Goal: Task Accomplishment & Management: Complete application form

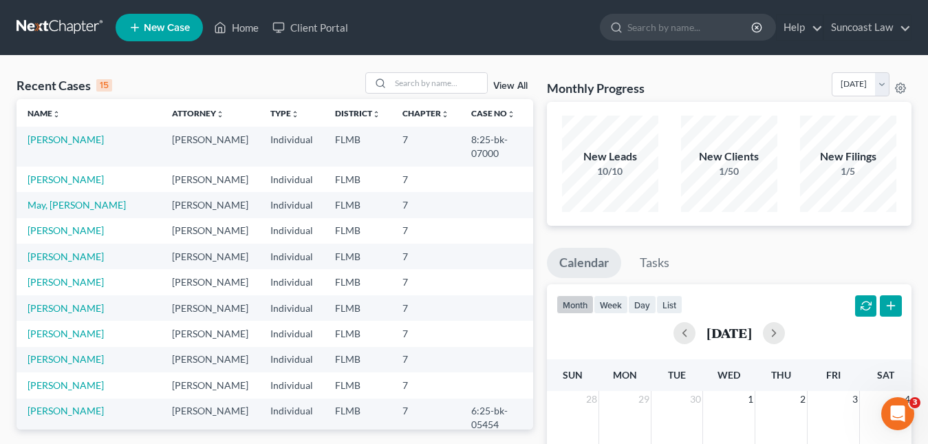
click at [147, 32] on span "New Case" at bounding box center [167, 28] width 46 height 10
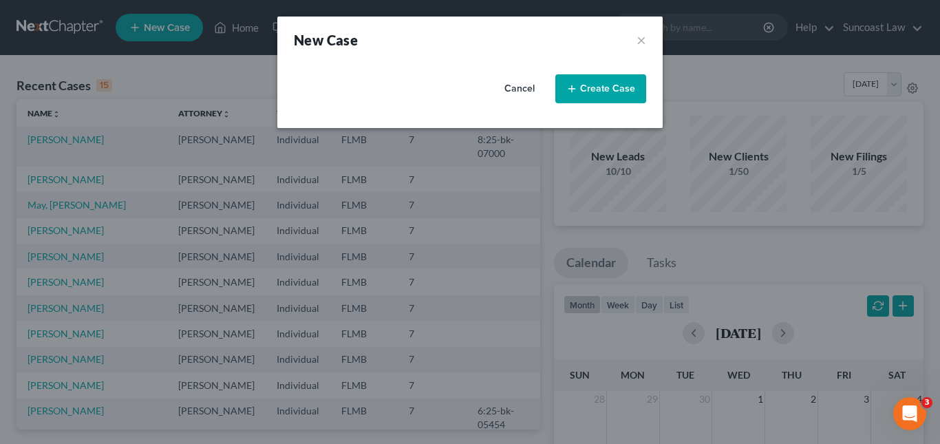
select select "15"
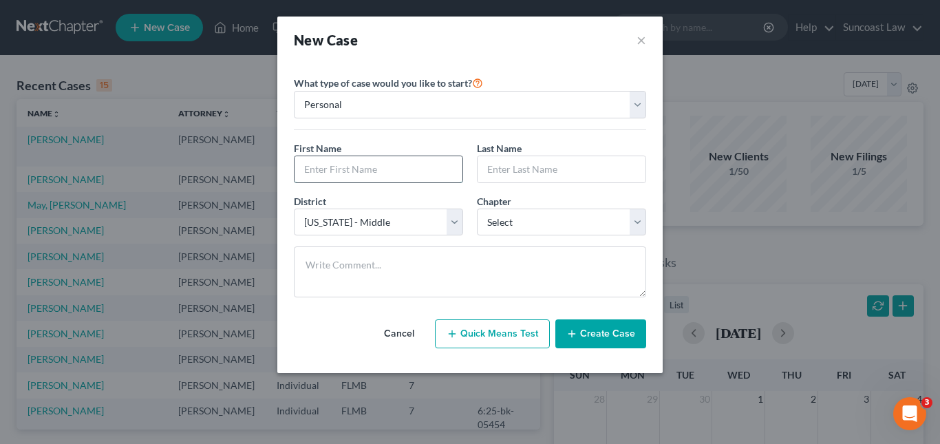
click at [316, 164] on input "text" at bounding box center [379, 169] width 168 height 26
paste input "[PERSON_NAME]"
drag, startPoint x: 332, startPoint y: 169, endPoint x: 386, endPoint y: 164, distance: 53.8
click at [386, 164] on input "[PERSON_NAME]" at bounding box center [379, 169] width 168 height 26
type input "[PERSON_NAME]"
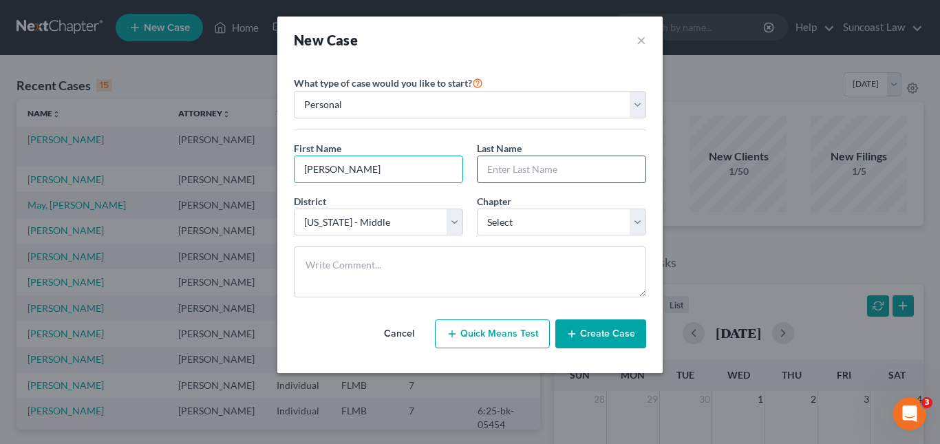
click at [494, 170] on input "text" at bounding box center [562, 169] width 168 height 26
paste input "[GEOGRAPHIC_DATA]"
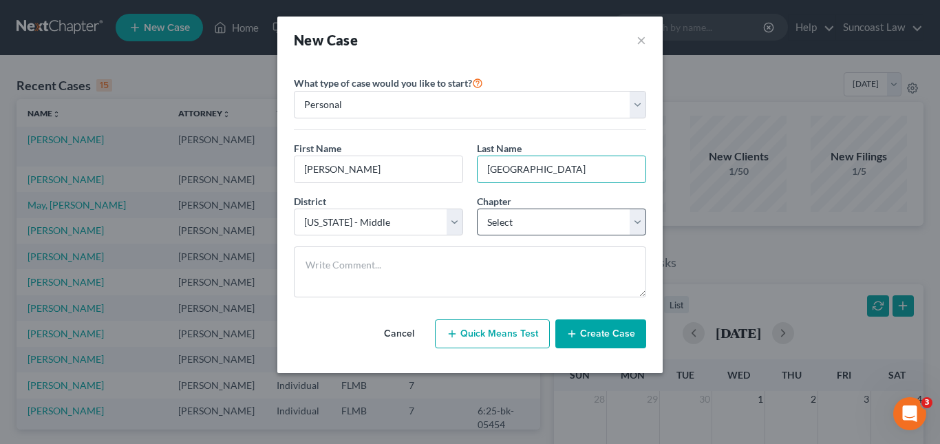
type input "[GEOGRAPHIC_DATA]"
click at [636, 223] on select "Select 7 11 12 13" at bounding box center [561, 222] width 169 height 28
select select "0"
click at [477, 208] on select "Select 7 11 12 13" at bounding box center [561, 222] width 169 height 28
click at [590, 331] on button "Create Case" at bounding box center [600, 333] width 91 height 29
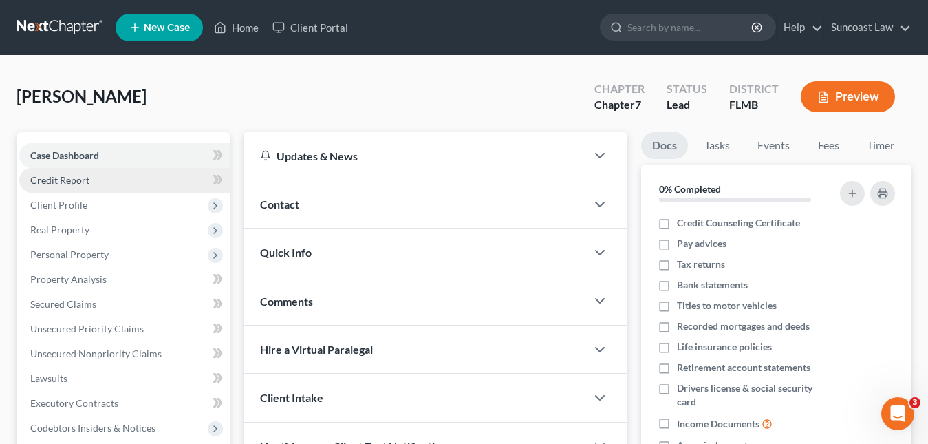
click at [64, 184] on span "Credit Report" at bounding box center [59, 180] width 59 height 12
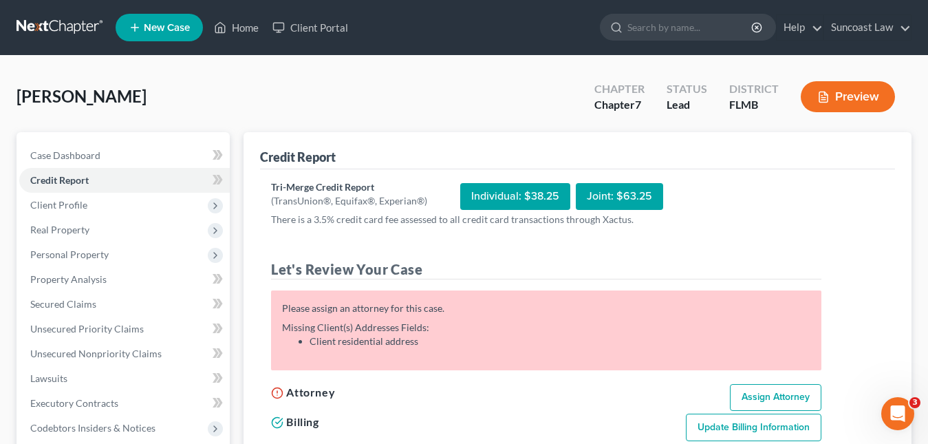
click at [755, 394] on link "Assign Attorney" at bounding box center [776, 398] width 92 height 28
select select "1"
select select "0"
select select "15"
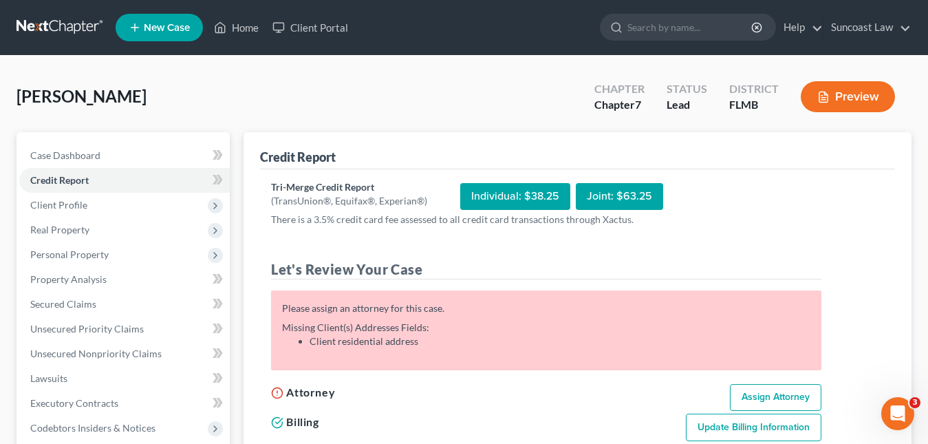
select select "9"
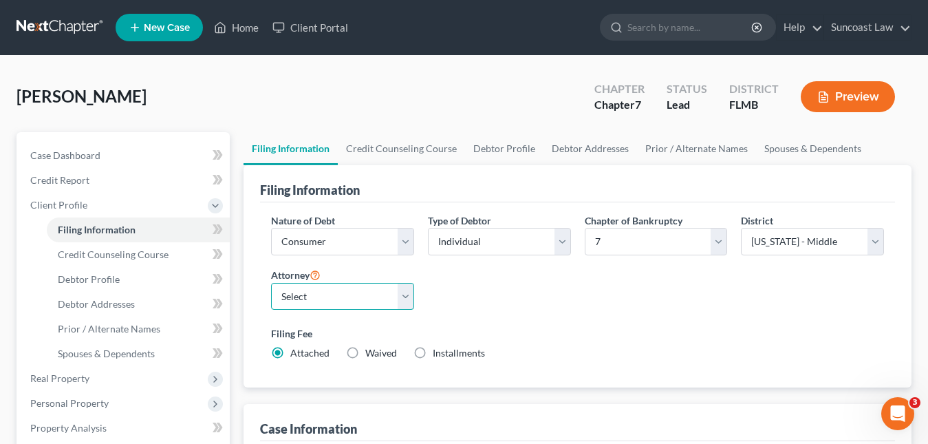
click at [403, 300] on select "Select [PERSON_NAME] - FLMB [PERSON_NAME] - FLMB" at bounding box center [342, 297] width 143 height 28
select select "0"
click at [271, 283] on select "Select [PERSON_NAME] - FLMB [PERSON_NAME] - FLMB" at bounding box center [342, 297] width 143 height 28
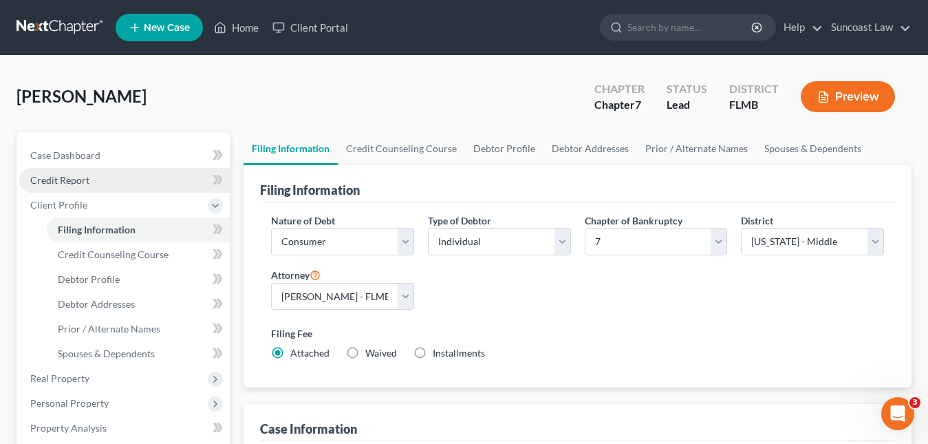
click at [82, 175] on span "Credit Report" at bounding box center [59, 180] width 59 height 12
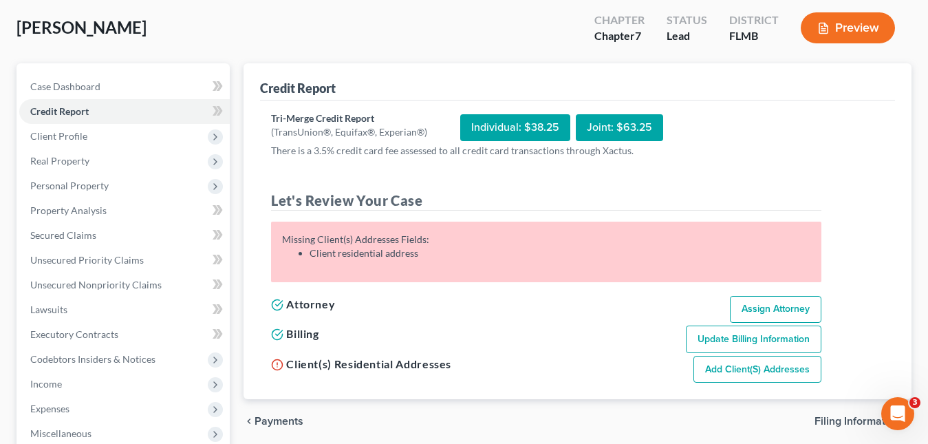
scroll to position [138, 0]
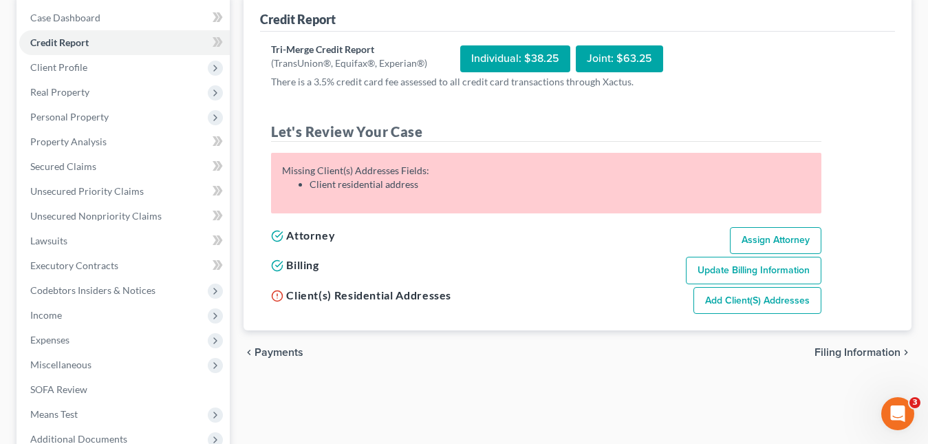
click at [742, 298] on link "Add Client(s) Addresses" at bounding box center [758, 301] width 128 height 28
select select "0"
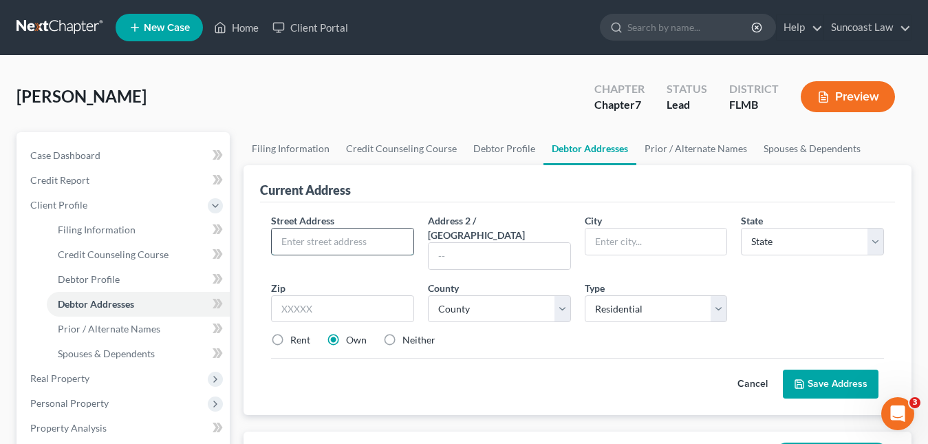
click at [312, 249] on input "text" at bounding box center [343, 241] width 142 height 26
paste input "[STREET_ADDRESS][PERSON_NAME]"
type input "[STREET_ADDRESS][PERSON_NAME]"
click at [329, 295] on input "text" at bounding box center [342, 309] width 143 height 28
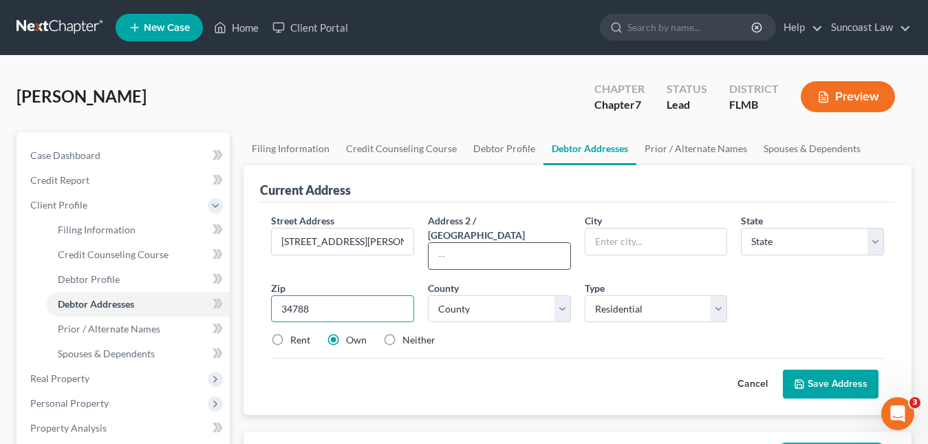
type input "34788"
type input "[GEOGRAPHIC_DATA]"
select select "9"
click at [459, 249] on input "text" at bounding box center [500, 256] width 142 height 26
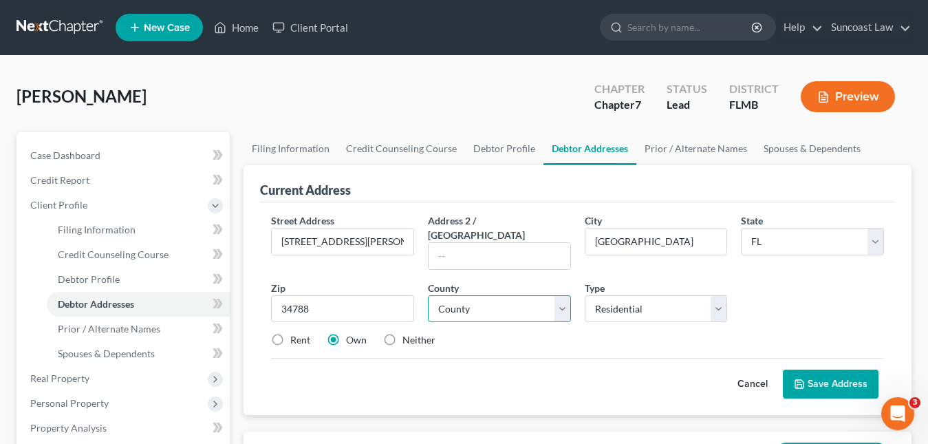
click at [478, 295] on select "County" at bounding box center [499, 309] width 143 height 28
select select "33"
click at [472, 295] on select "County [GEOGRAPHIC_DATA] [GEOGRAPHIC_DATA] [GEOGRAPHIC_DATA] [GEOGRAPHIC_DATA] …" at bounding box center [499, 309] width 143 height 28
click at [824, 370] on button "Save Address" at bounding box center [831, 384] width 96 height 29
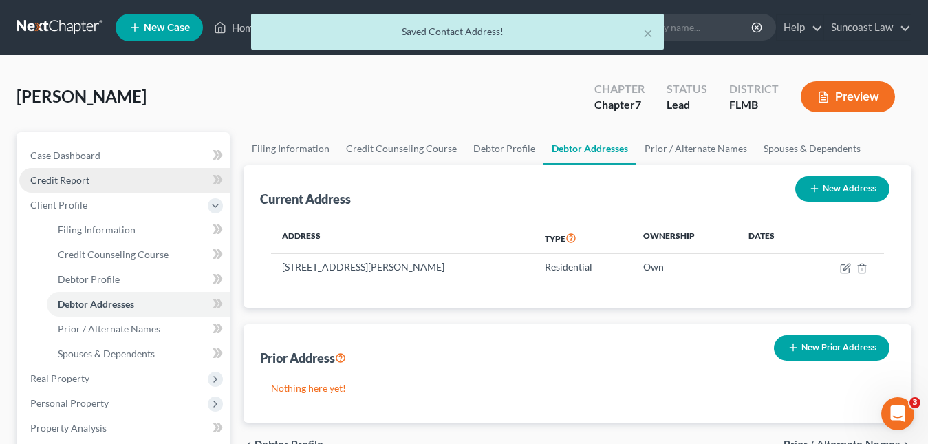
click at [81, 180] on span "Credit Report" at bounding box center [59, 180] width 59 height 12
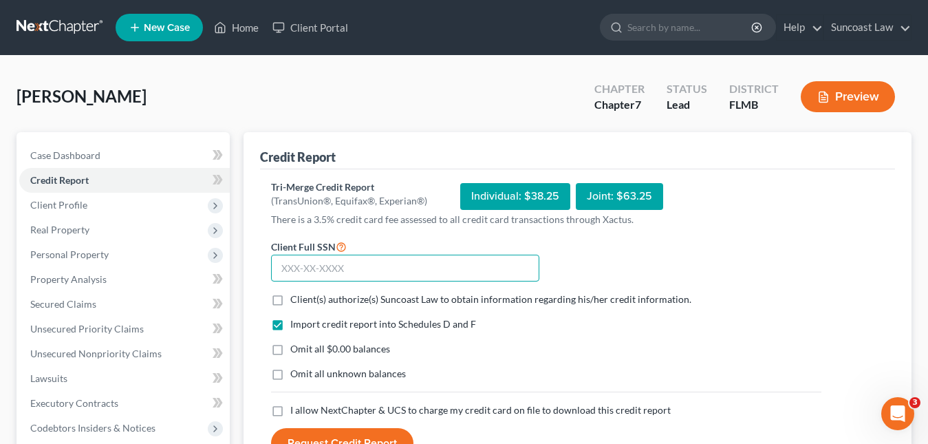
click at [285, 277] on input "text" at bounding box center [405, 269] width 268 height 28
paste input "591-06-8041"
type input "591-06-8041"
click at [290, 298] on label "Client(s) authorize(s) Suncoast Law to obtain information regarding his/her cre…" at bounding box center [490, 299] width 401 height 14
click at [296, 298] on input "Client(s) authorize(s) Suncoast Law to obtain information regarding his/her cre…" at bounding box center [300, 296] width 9 height 9
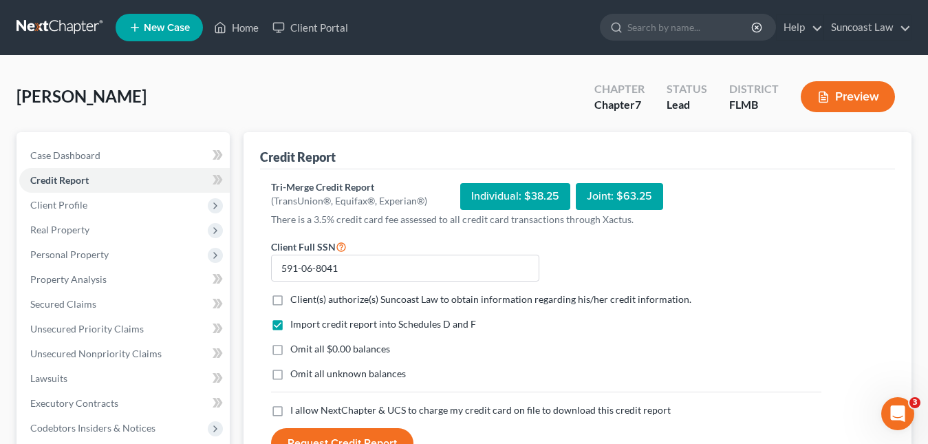
checkbox input "true"
click at [290, 413] on label "I allow NextChapter & UCS to charge my credit card on file to download this cre…" at bounding box center [480, 410] width 381 height 14
click at [296, 412] on input "I allow NextChapter & UCS to charge my credit card on file to download this cre…" at bounding box center [300, 407] width 9 height 9
checkbox input "true"
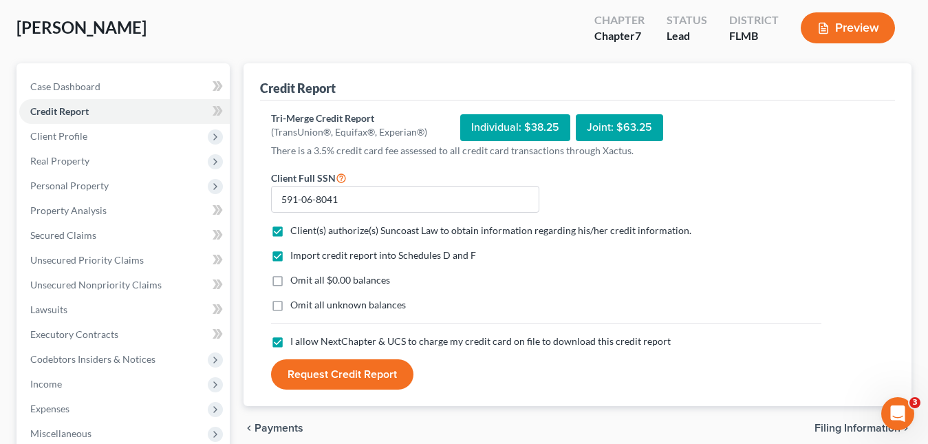
click at [320, 385] on button "Request Credit Report" at bounding box center [342, 374] width 142 height 30
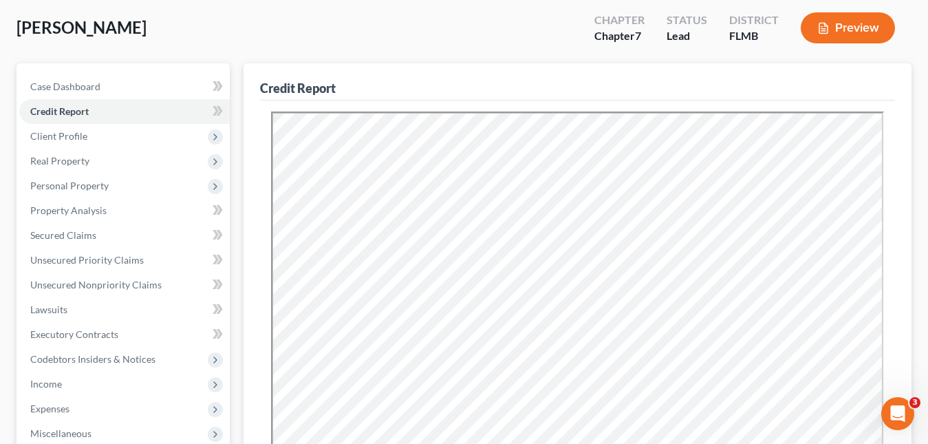
scroll to position [0, 0]
click at [94, 285] on span "Unsecured Nonpriority Claims" at bounding box center [95, 285] width 131 height 12
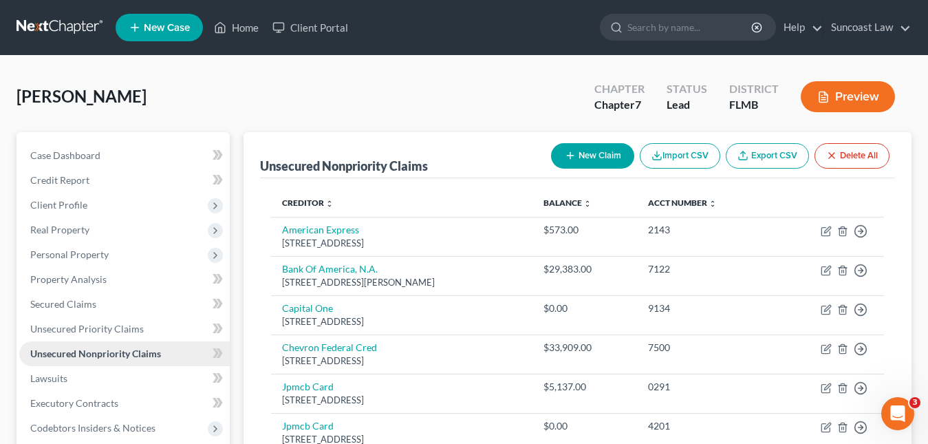
click at [94, 352] on span "Unsecured Nonpriority Claims" at bounding box center [95, 353] width 131 height 12
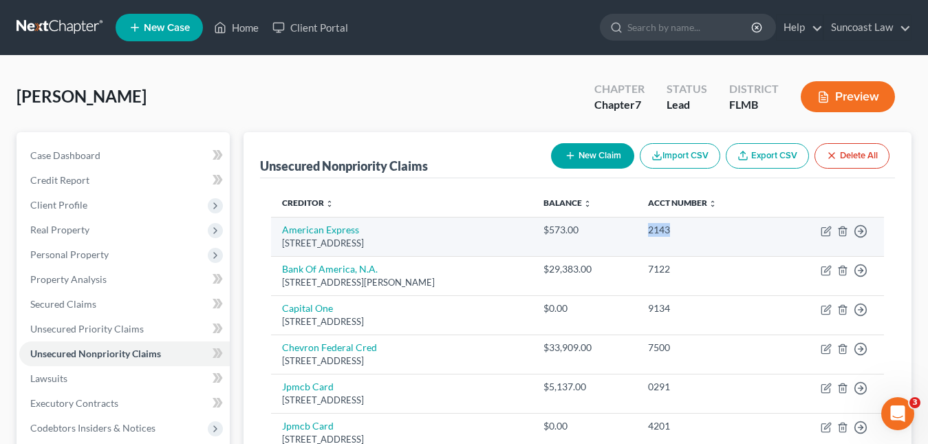
drag, startPoint x: 698, startPoint y: 233, endPoint x: 655, endPoint y: 225, distance: 43.5
click at [655, 225] on td "2143" at bounding box center [705, 236] width 136 height 39
copy div "2143"
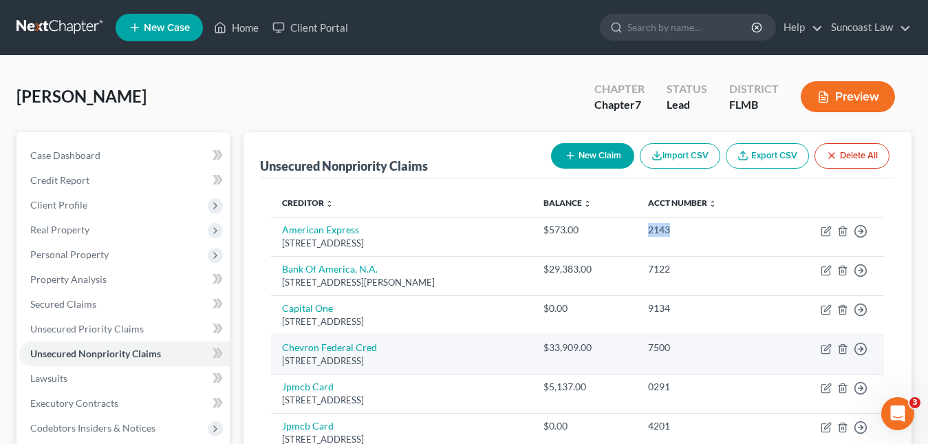
scroll to position [69, 0]
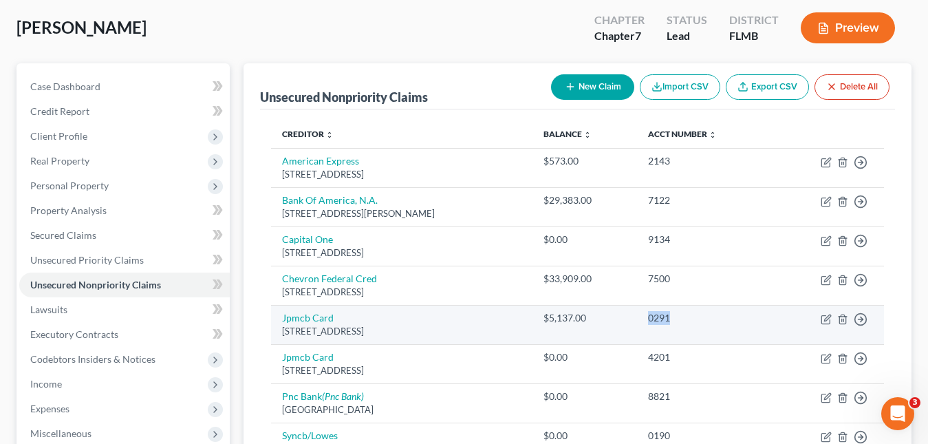
drag, startPoint x: 683, startPoint y: 323, endPoint x: 652, endPoint y: 319, distance: 31.2
click at [652, 319] on td "0291" at bounding box center [705, 324] width 136 height 39
copy div "0291"
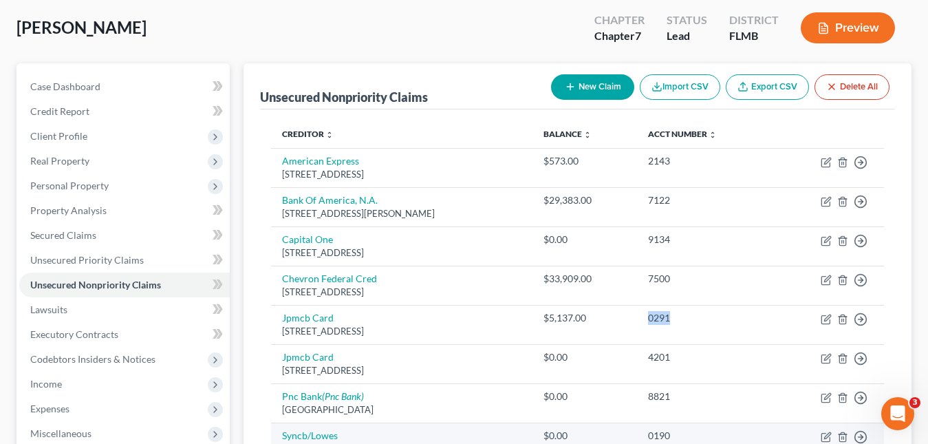
scroll to position [206, 0]
